Goal: Find contact information: Find contact information

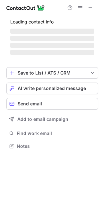
scroll to position [146, 102]
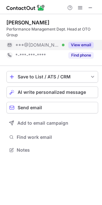
click at [87, 46] on button "View email" at bounding box center [81, 45] width 25 height 6
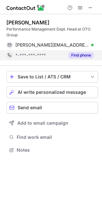
click at [87, 54] on button "Find phone" at bounding box center [81, 55] width 25 height 6
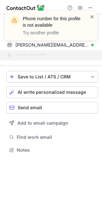
click at [94, 17] on span at bounding box center [92, 17] width 5 height 6
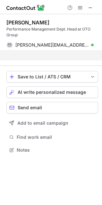
scroll to position [136, 102]
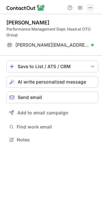
click at [91, 7] on span at bounding box center [90, 7] width 5 height 5
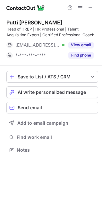
scroll to position [146, 102]
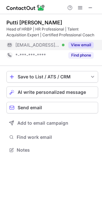
click at [75, 47] on button "View email" at bounding box center [81, 45] width 25 height 6
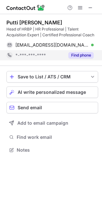
click at [74, 56] on button "Find phone" at bounding box center [81, 55] width 25 height 6
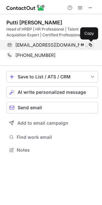
click at [91, 45] on span at bounding box center [90, 44] width 5 height 5
click at [92, 44] on span at bounding box center [90, 44] width 5 height 5
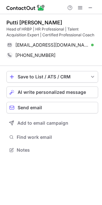
drag, startPoint x: 96, startPoint y: 43, endPoint x: 92, endPoint y: 45, distance: 4.3
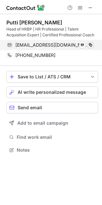
click at [96, 43] on div "[EMAIL_ADDRESS][DOMAIN_NAME] Verified Send email Copy" at bounding box center [52, 45] width 92 height 10
click at [92, 46] on span at bounding box center [90, 44] width 5 height 5
